Goal: Book appointment/travel/reservation

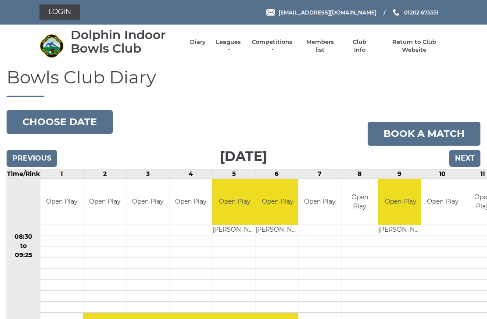
click at [34, 160] on input "Previous" at bounding box center [32, 158] width 50 height 17
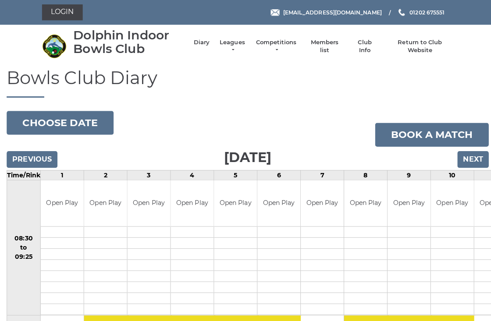
click at [39, 159] on input "Previous" at bounding box center [32, 158] width 50 height 17
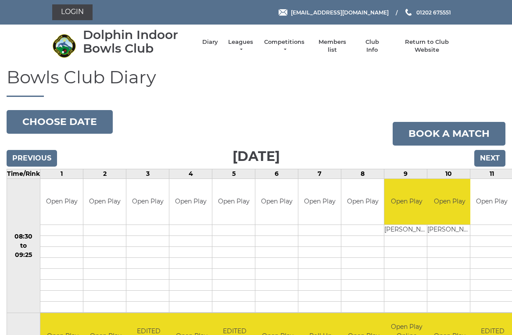
click at [30, 159] on input "Previous" at bounding box center [32, 158] width 50 height 17
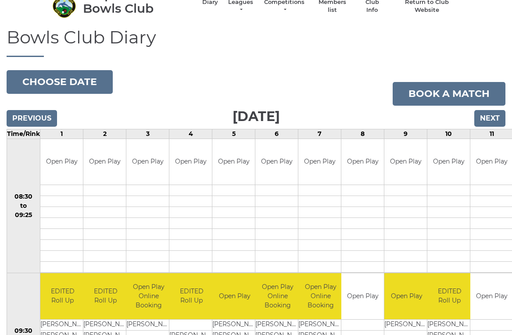
click at [33, 115] on input "Previous" at bounding box center [32, 118] width 50 height 17
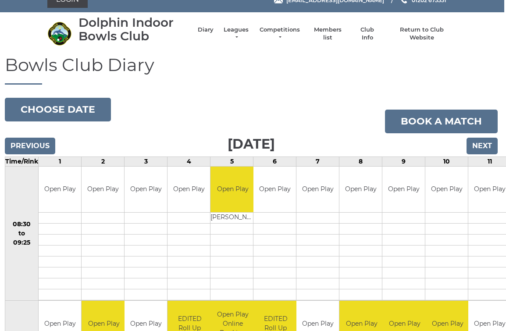
scroll to position [0, 2]
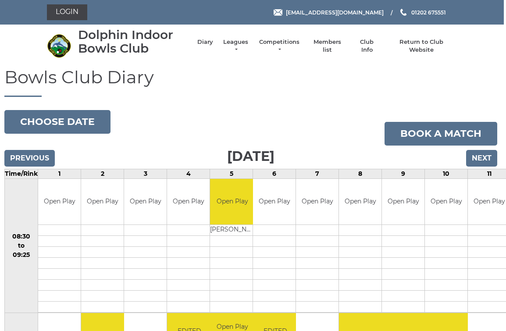
click at [68, 121] on button "Choose date" at bounding box center [57, 122] width 106 height 24
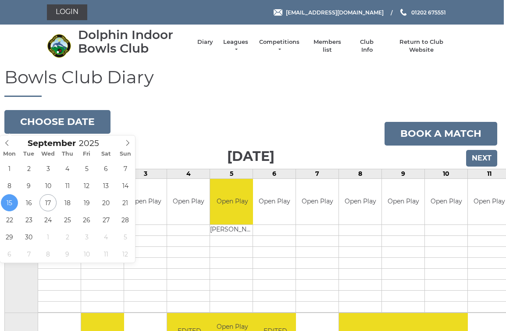
click at [126, 145] on icon at bounding box center [128, 143] width 6 height 6
type input "2025-10-19"
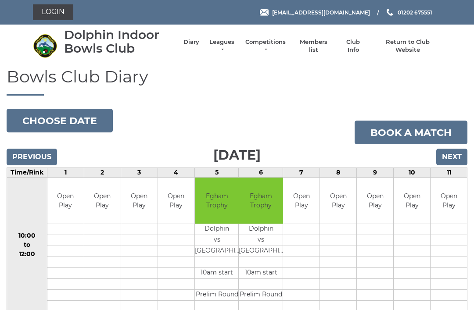
click at [76, 121] on button "Choose date" at bounding box center [60, 121] width 106 height 24
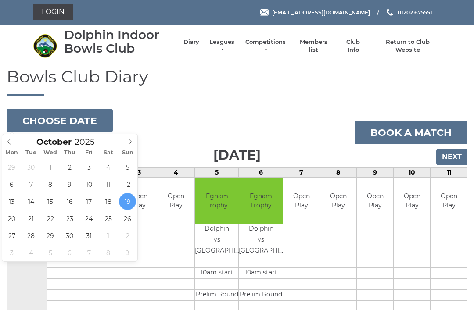
type input "[DATE]"
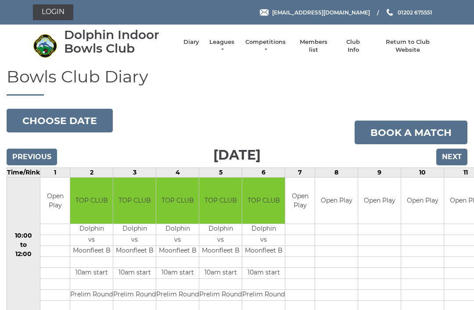
click at [69, 117] on button "Choose date" at bounding box center [60, 121] width 106 height 24
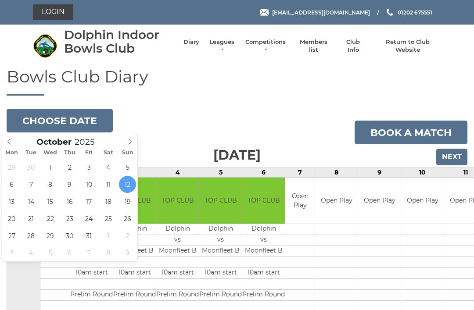
type input "2025-10-11"
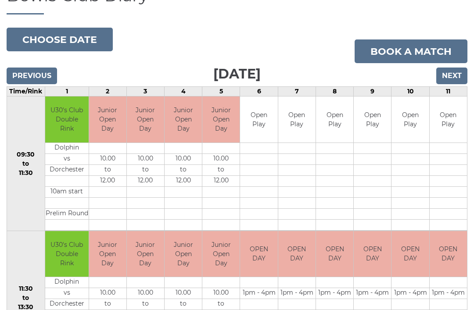
scroll to position [81, 0]
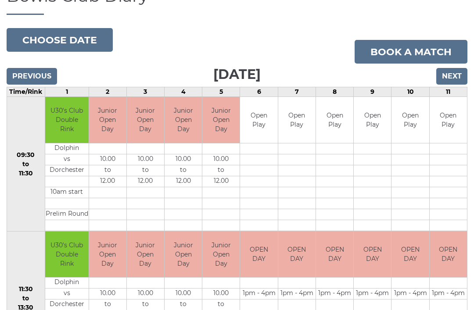
click at [70, 39] on button "Choose date" at bounding box center [60, 40] width 106 height 24
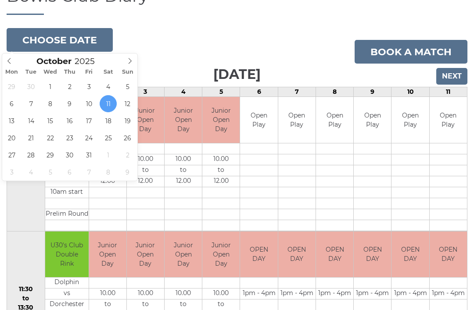
type input "[DATE]"
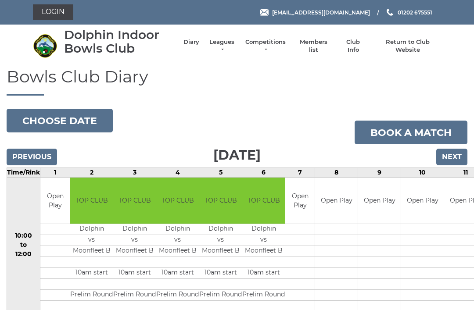
click at [80, 121] on button "Choose date" at bounding box center [60, 121] width 106 height 24
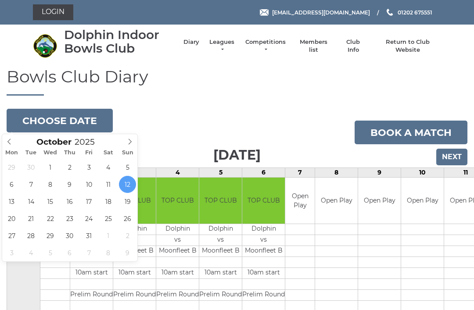
click at [10, 141] on icon at bounding box center [9, 142] width 6 height 6
